Goal: Navigation & Orientation: Find specific page/section

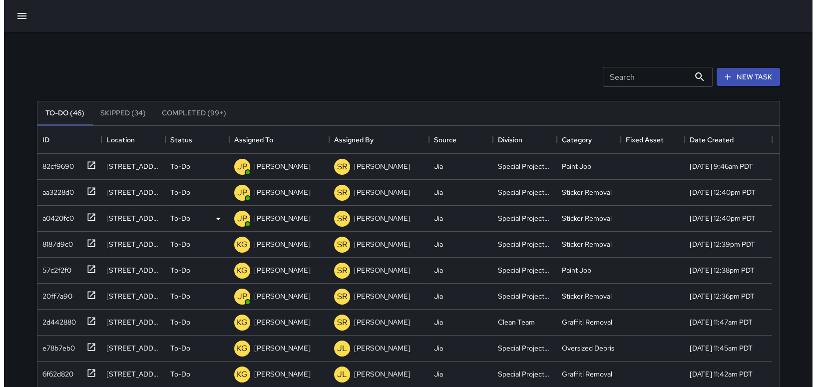
scroll to position [415, 734]
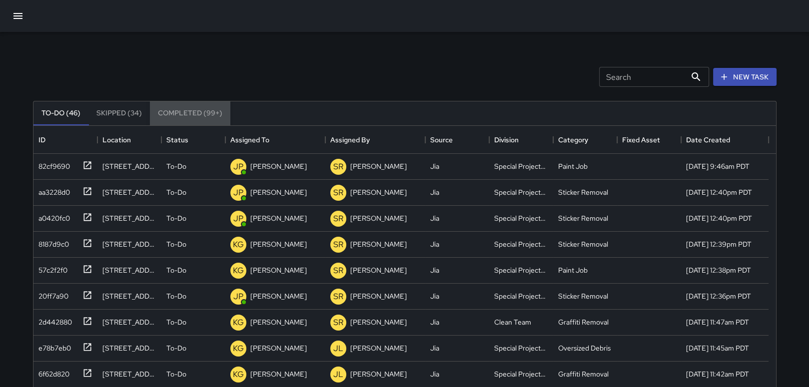
click at [190, 114] on button "Completed (99+)" at bounding box center [190, 113] width 80 height 24
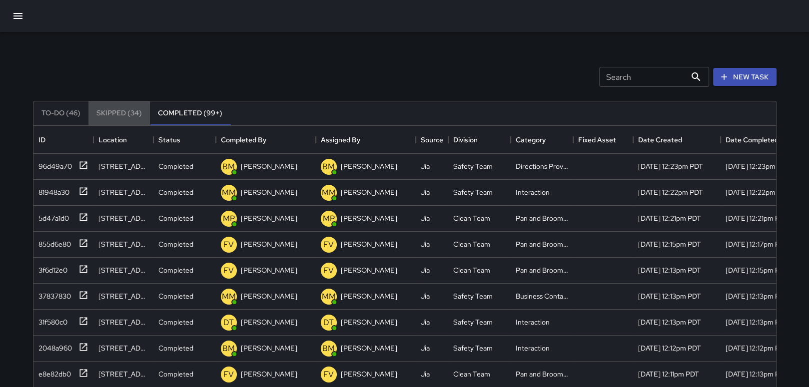
drag, startPoint x: 102, startPoint y: 112, endPoint x: 74, endPoint y: 84, distance: 39.6
click at [102, 112] on button "Skipped (34)" at bounding box center [118, 113] width 61 height 24
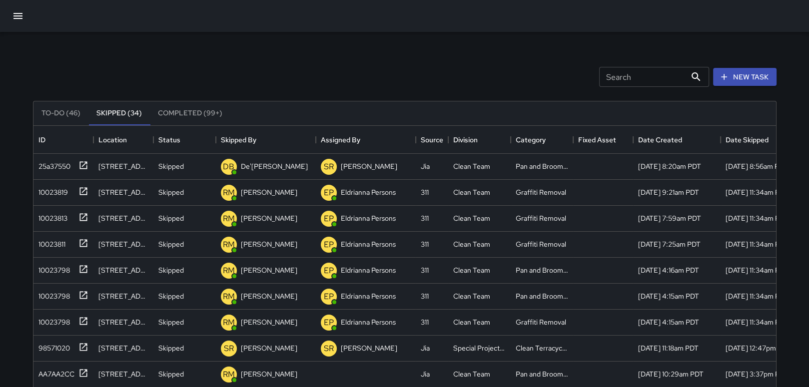
click at [11, 12] on button "button" at bounding box center [18, 16] width 24 height 24
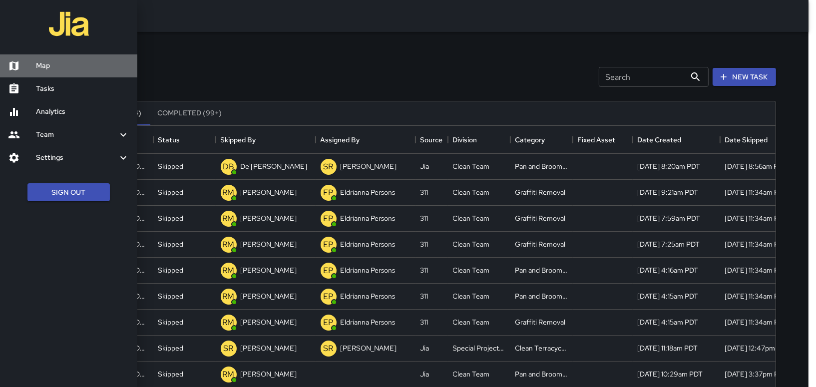
click at [36, 69] on h6 "Map" at bounding box center [82, 65] width 93 height 11
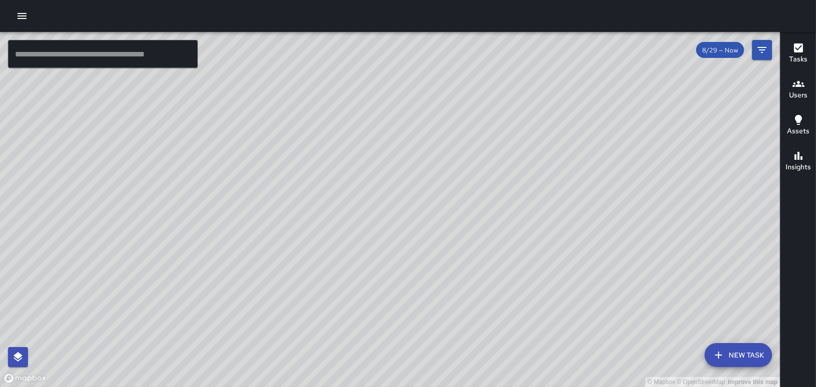
drag, startPoint x: 265, startPoint y: 105, endPoint x: 283, endPoint y: 206, distance: 102.4
click at [283, 206] on div "© Mapbox © OpenStreetMap Improve this map" at bounding box center [390, 209] width 780 height 355
drag, startPoint x: 407, startPoint y: 153, endPoint x: 395, endPoint y: 185, distance: 34.1
click at [395, 185] on div "© Mapbox © OpenStreetMap Improve this map" at bounding box center [390, 209] width 780 height 355
drag, startPoint x: 291, startPoint y: 156, endPoint x: 248, endPoint y: 223, distance: 80.2
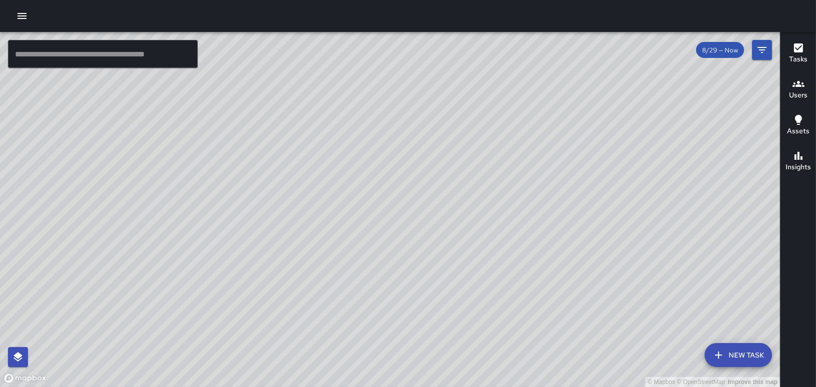
click at [248, 225] on div "© Mapbox © OpenStreetMap Improve this map" at bounding box center [390, 209] width 780 height 355
drag, startPoint x: 265, startPoint y: 158, endPoint x: 215, endPoint y: 226, distance: 84.3
click at [215, 228] on div "© Mapbox © OpenStreetMap Improve this map" at bounding box center [390, 209] width 780 height 355
drag, startPoint x: 216, startPoint y: 207, endPoint x: 224, endPoint y: 221, distance: 16.5
click at [224, 221] on div "© Mapbox © OpenStreetMap Improve this map" at bounding box center [390, 209] width 780 height 355
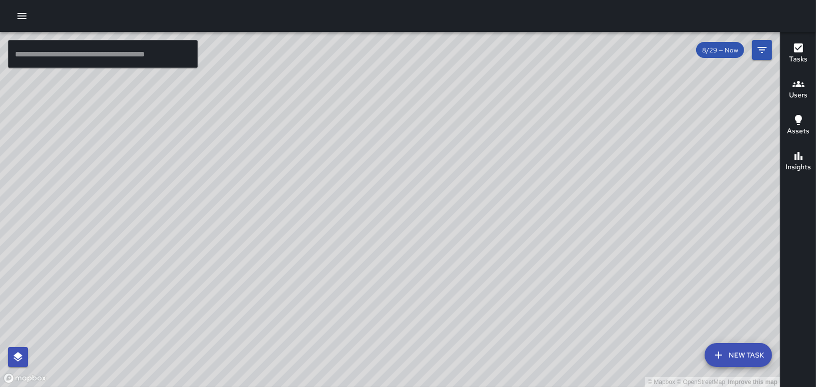
drag, startPoint x: 446, startPoint y: 187, endPoint x: 465, endPoint y: 141, distance: 50.0
click at [464, 142] on div "© Mapbox © OpenStreetMap Improve this map" at bounding box center [390, 209] width 780 height 355
drag, startPoint x: 448, startPoint y: 280, endPoint x: 347, endPoint y: 187, distance: 136.8
click at [350, 189] on div "© Mapbox © OpenStreetMap Improve this map" at bounding box center [390, 209] width 780 height 355
drag, startPoint x: 337, startPoint y: 230, endPoint x: 339, endPoint y: 69, distance: 160.3
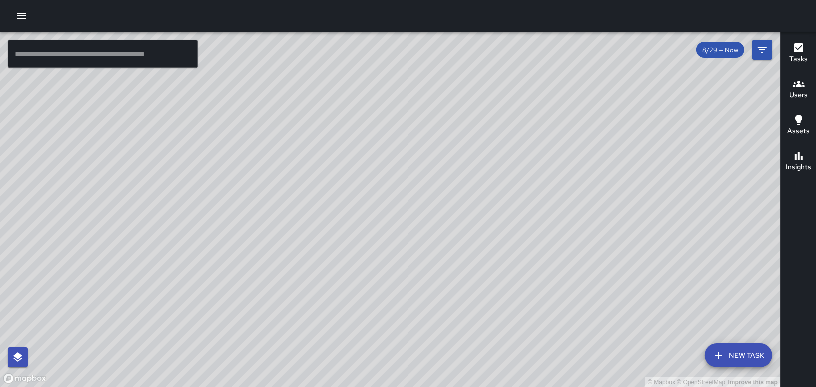
click at [339, 70] on div "© Mapbox © OpenStreetMap Improve this map" at bounding box center [390, 209] width 780 height 355
drag, startPoint x: 366, startPoint y: 179, endPoint x: 369, endPoint y: 139, distance: 40.0
click at [369, 139] on div "© Mapbox © OpenStreetMap Improve this map" at bounding box center [390, 209] width 780 height 355
drag, startPoint x: 259, startPoint y: 243, endPoint x: 184, endPoint y: 317, distance: 105.2
click at [184, 318] on div "© Mapbox © OpenStreetMap Improve this map" at bounding box center [390, 209] width 780 height 355
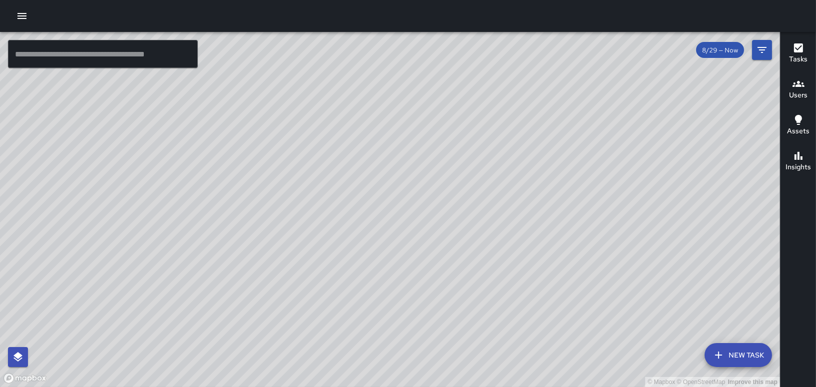
drag, startPoint x: 419, startPoint y: 148, endPoint x: 423, endPoint y: 213, distance: 65.0
click at [423, 213] on div "© Mapbox © OpenStreetMap Improve this map" at bounding box center [390, 209] width 780 height 355
drag, startPoint x: 428, startPoint y: 270, endPoint x: 418, endPoint y: 243, distance: 28.8
click at [418, 243] on div "© Mapbox © OpenStreetMap Improve this map" at bounding box center [390, 209] width 780 height 355
drag, startPoint x: 483, startPoint y: 181, endPoint x: 419, endPoint y: 157, distance: 68.1
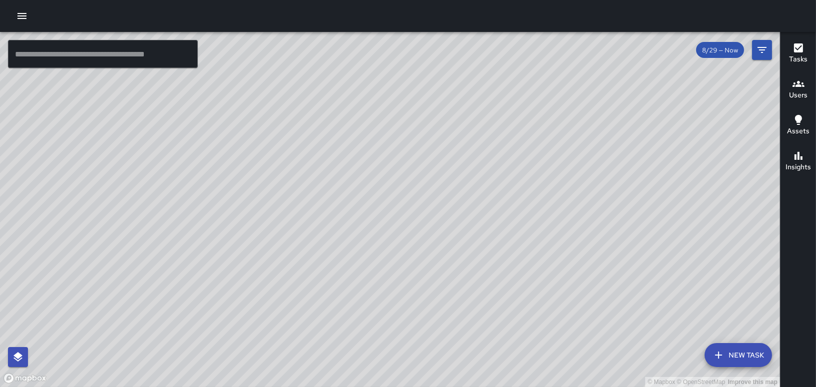
click at [419, 157] on div "© Mapbox © OpenStreetMap Improve this map" at bounding box center [390, 209] width 780 height 355
